Goal: Task Accomplishment & Management: Complete application form

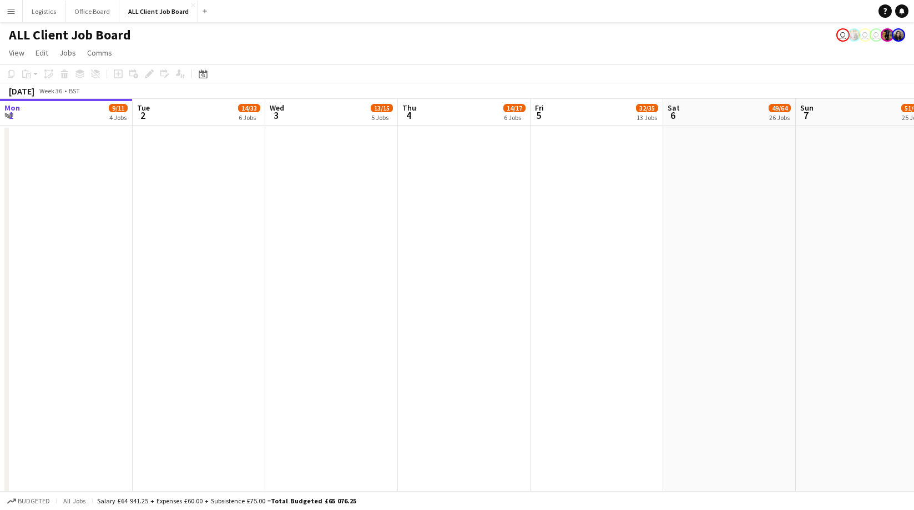
scroll to position [26, 0]
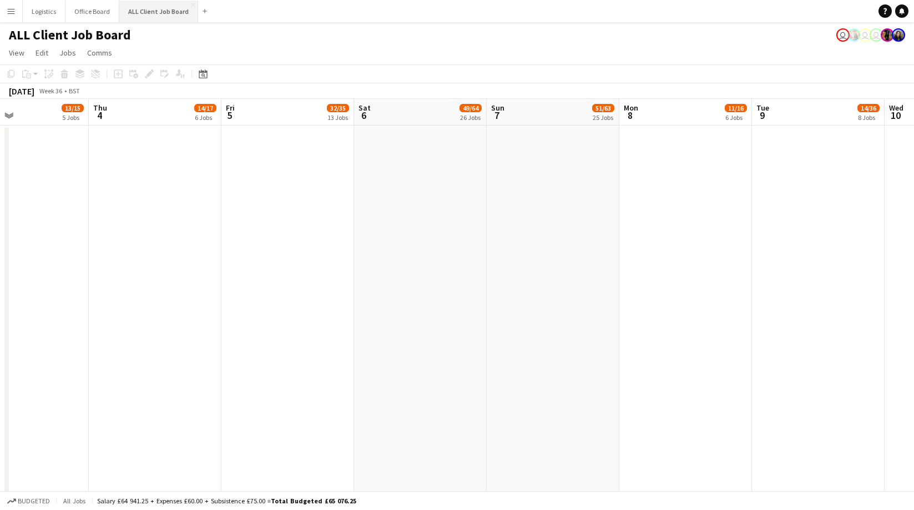
drag, startPoint x: 163, startPoint y: 8, endPoint x: 164, endPoint y: 19, distance: 11.2
click at [163, 8] on button "ALL Client Job Board Close" at bounding box center [158, 12] width 79 height 22
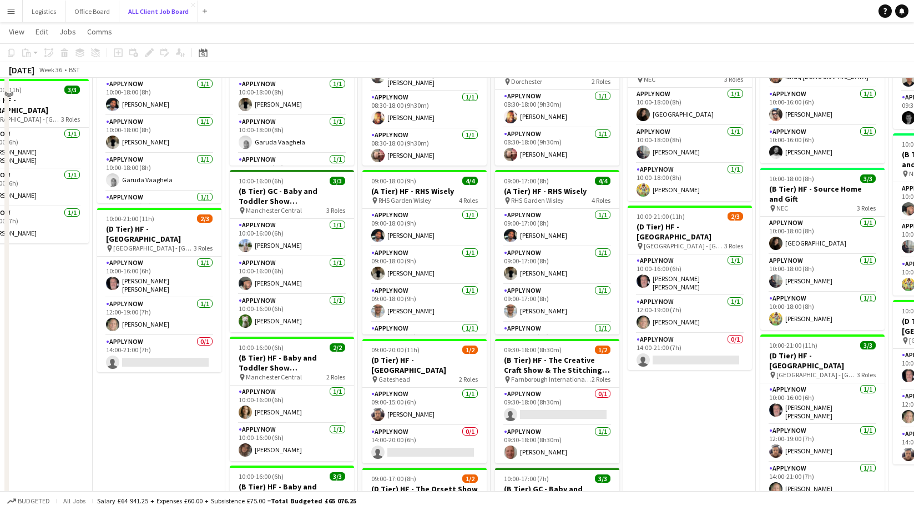
scroll to position [570, 0]
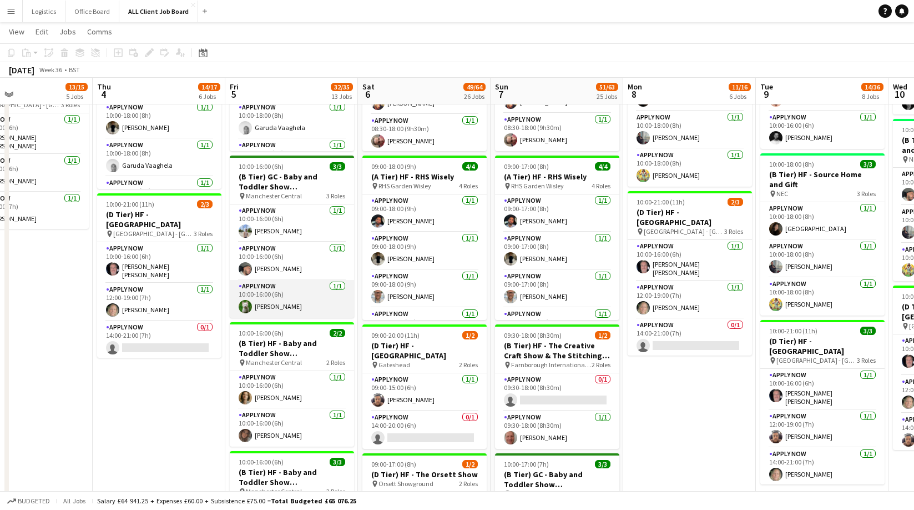
click at [290, 301] on app-card-role "APPLY NOW [DATE] 10:00-16:00 (6h) [PERSON_NAME]" at bounding box center [292, 299] width 124 height 38
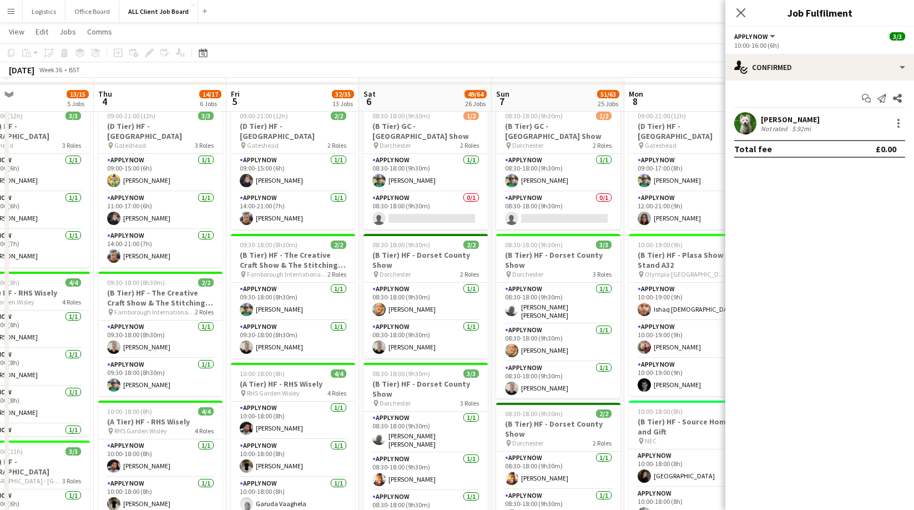
scroll to position [0, 0]
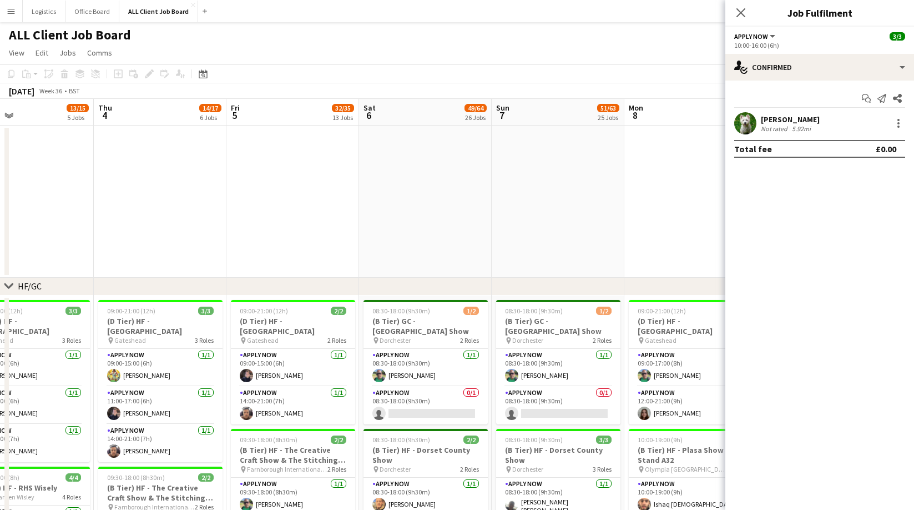
click at [388, 53] on app-page-menu "View Day view expanded Day view collapsed Month view Date picker Jump to [DATE]…" at bounding box center [457, 53] width 914 height 21
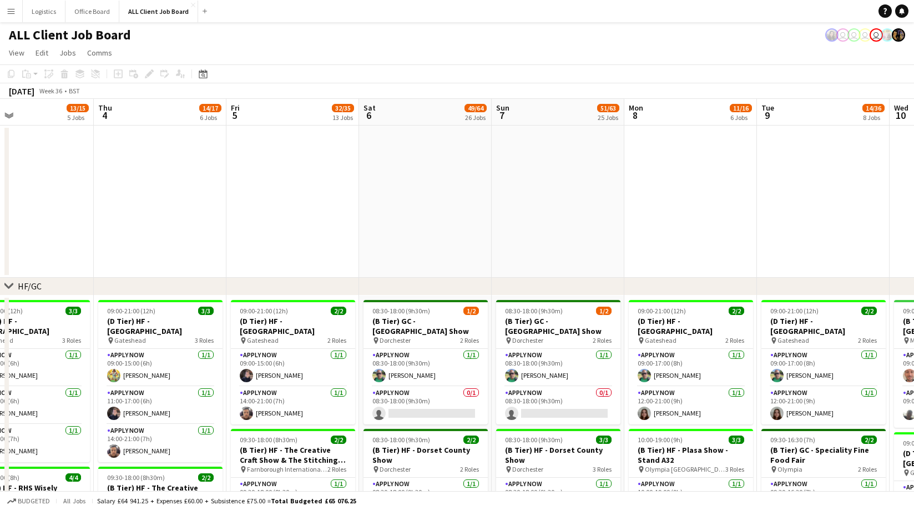
click at [465, 44] on app-page-menu "View Day view expanded Day view collapsed Month view Date picker Jump to [DATE]…" at bounding box center [457, 53] width 914 height 21
